Goal: Check status

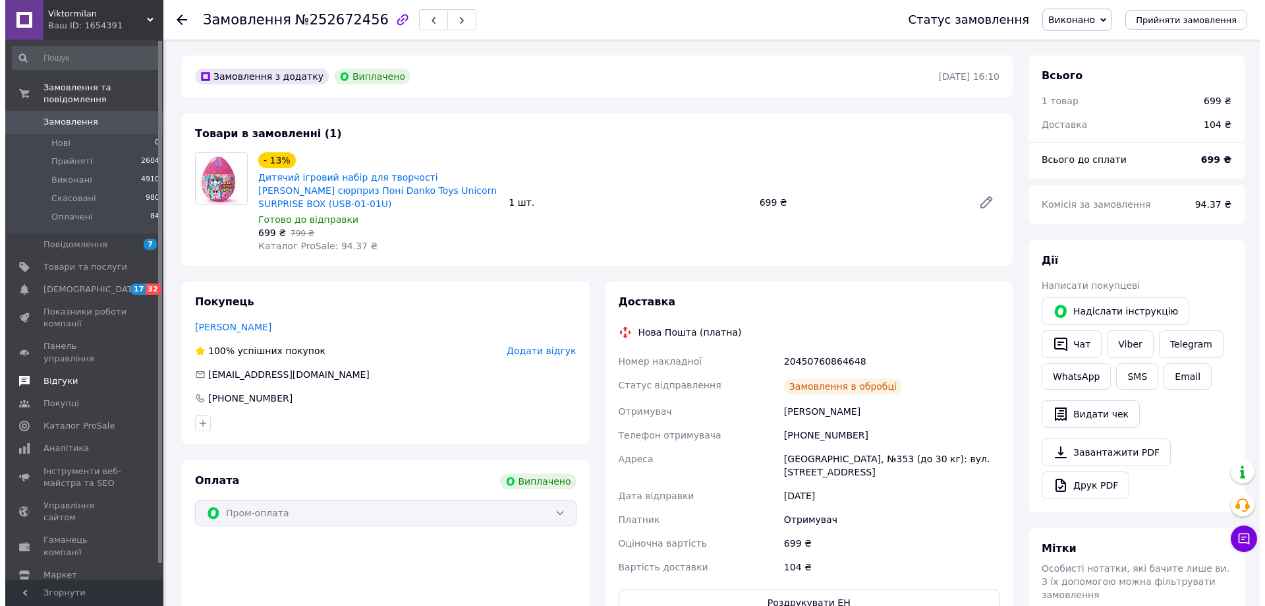
scroll to position [32, 0]
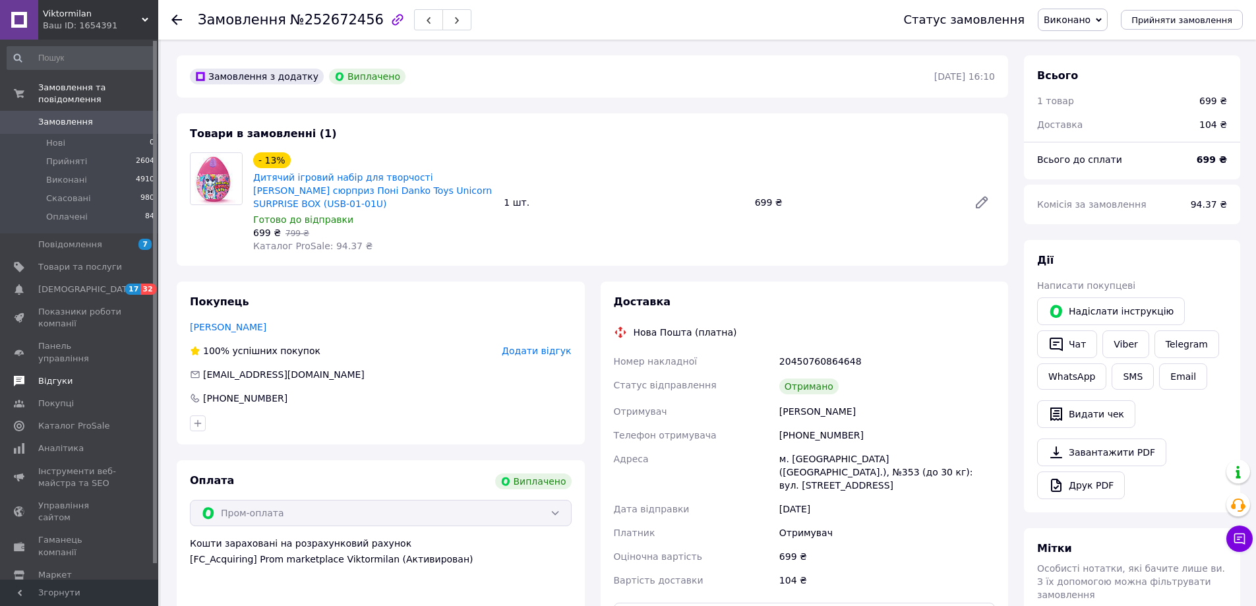
click at [73, 375] on span "Відгуки" at bounding box center [80, 381] width 84 height 12
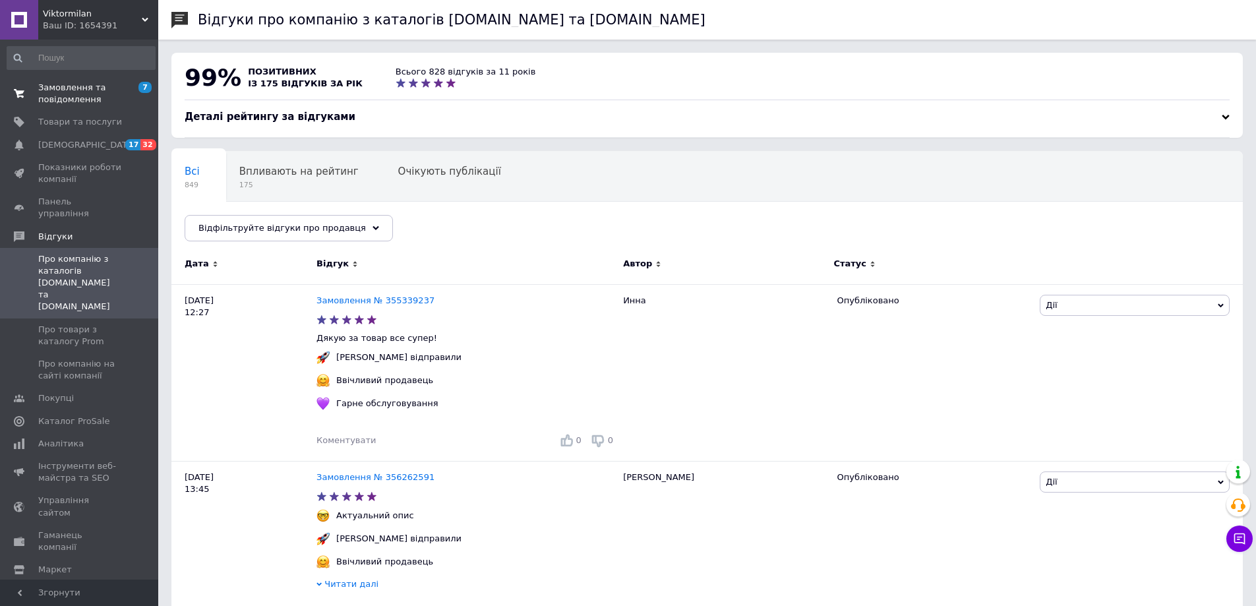
click at [59, 88] on span "Замовлення та повідомлення" at bounding box center [80, 94] width 84 height 24
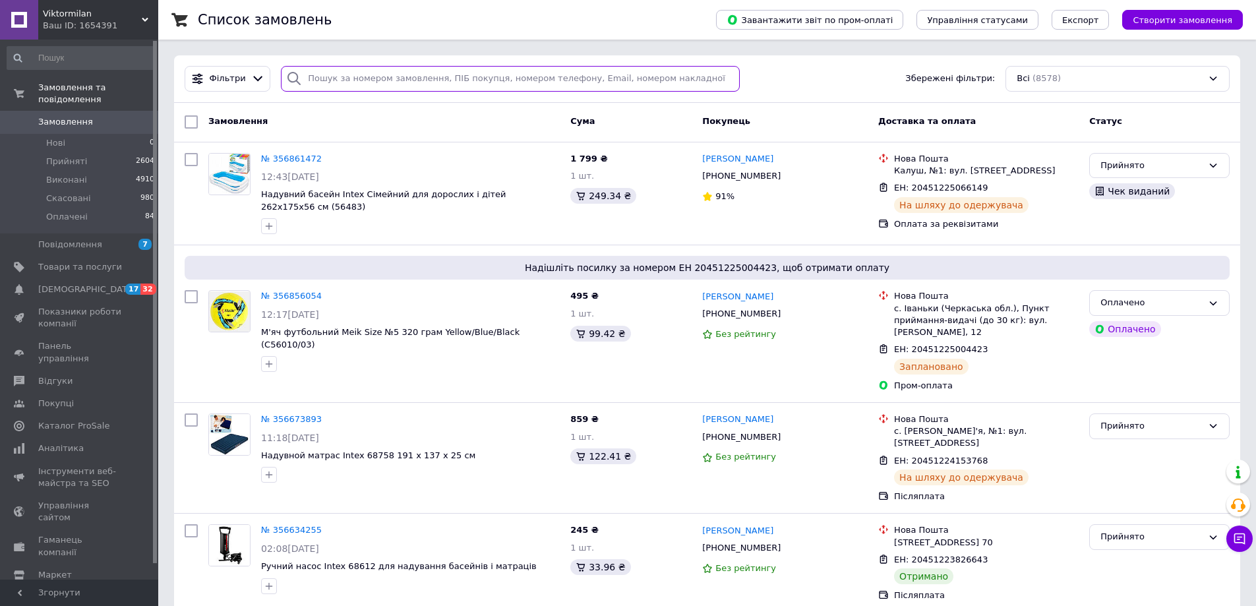
click at [331, 80] on input "search" at bounding box center [510, 79] width 459 height 26
paste input "356182257"
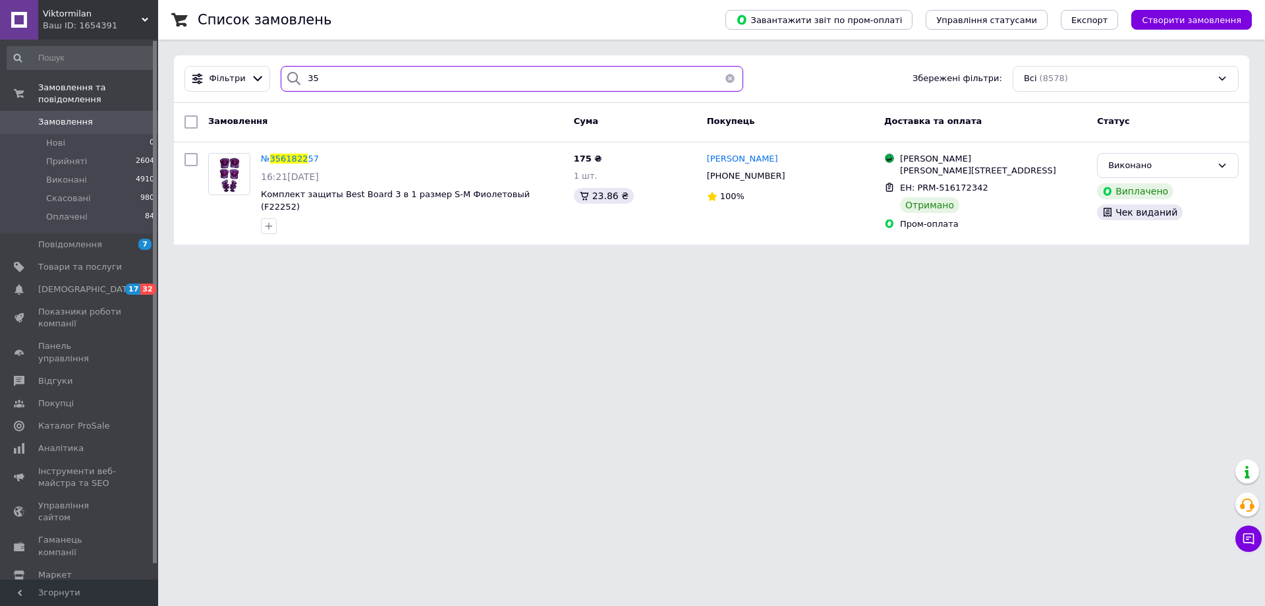
type input "3"
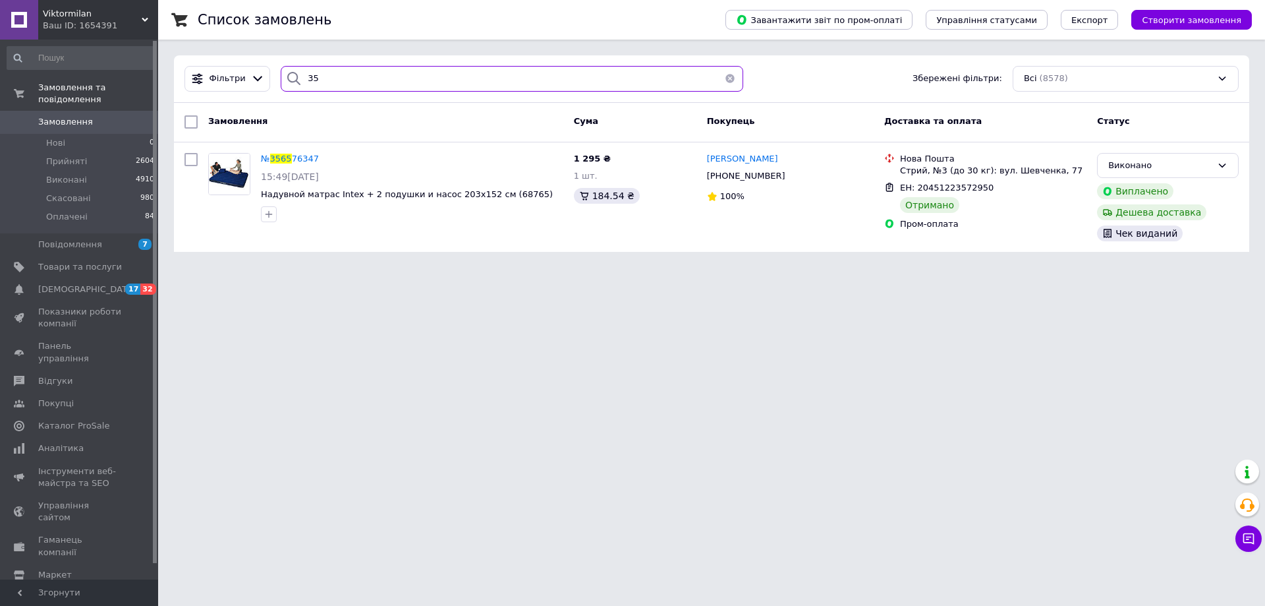
type input "3"
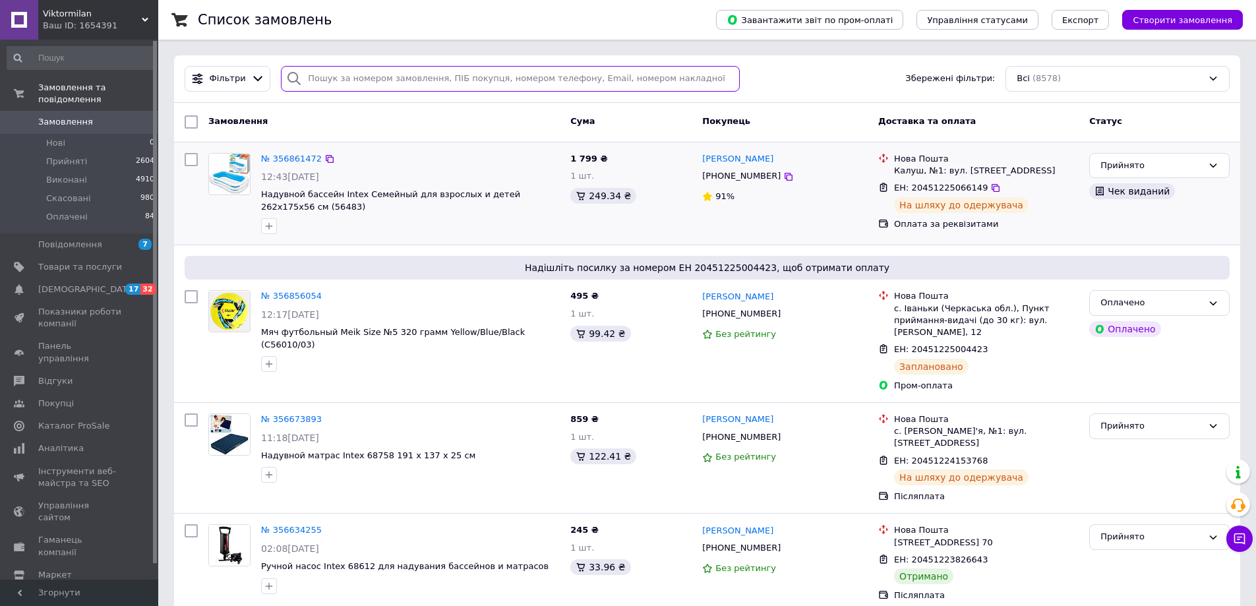
type input "356480366"
